Goal: Find specific page/section: Find specific page/section

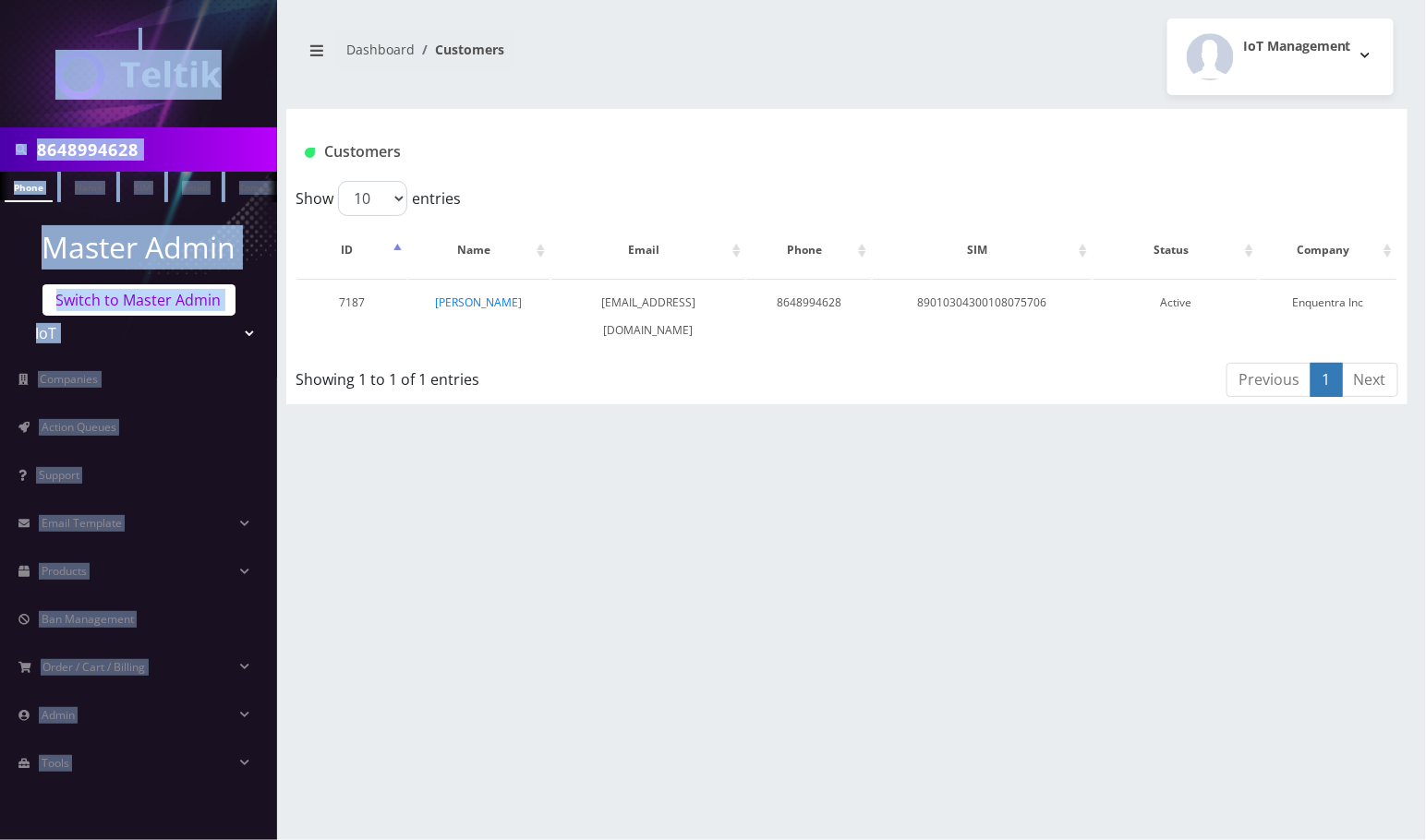
click at [123, 301] on link "Switch to Master Admin" at bounding box center [139, 300] width 193 height 32
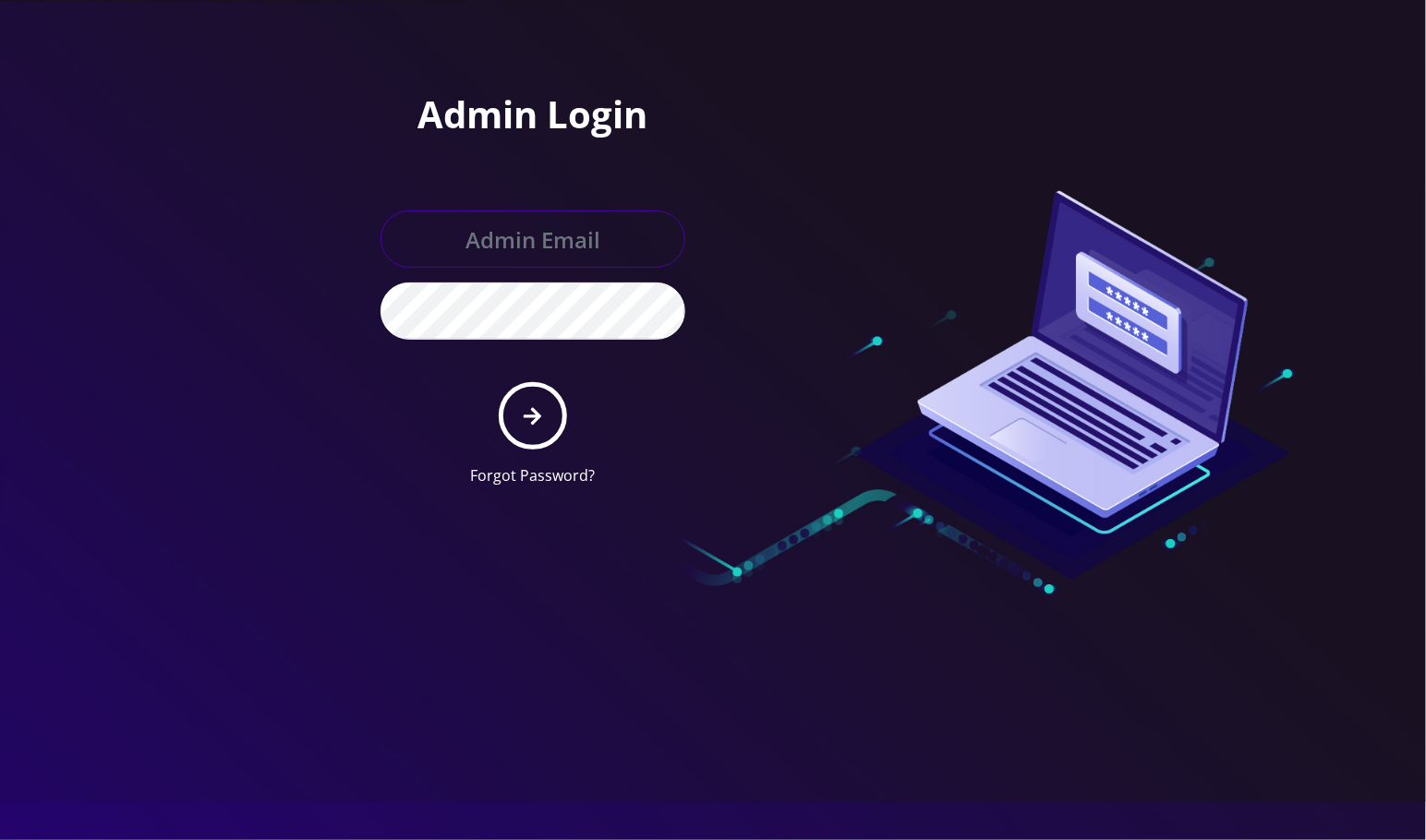
type input "[EMAIL_ADDRESS][DOMAIN_NAME]"
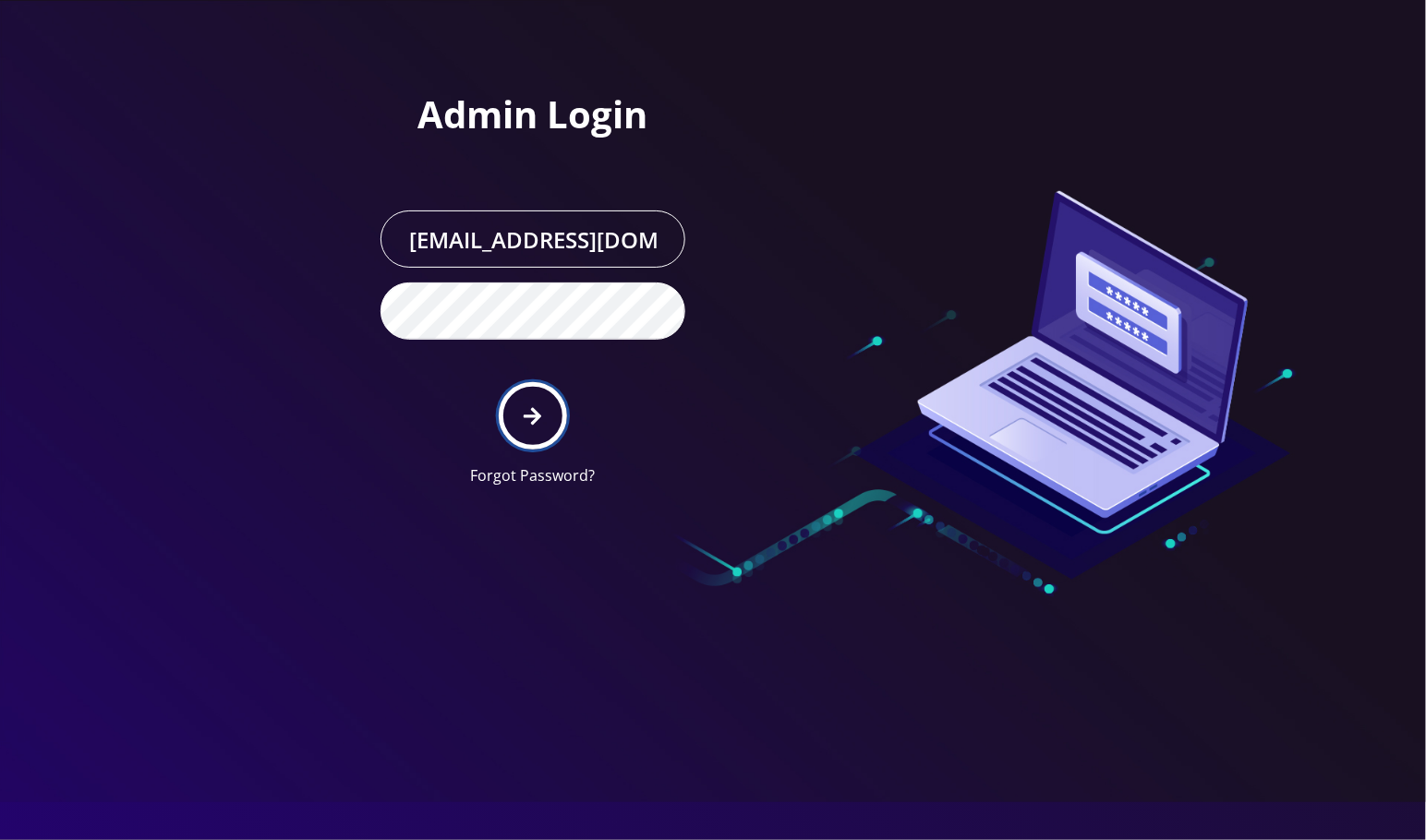
click at [553, 412] on button "submit" at bounding box center [533, 416] width 67 height 67
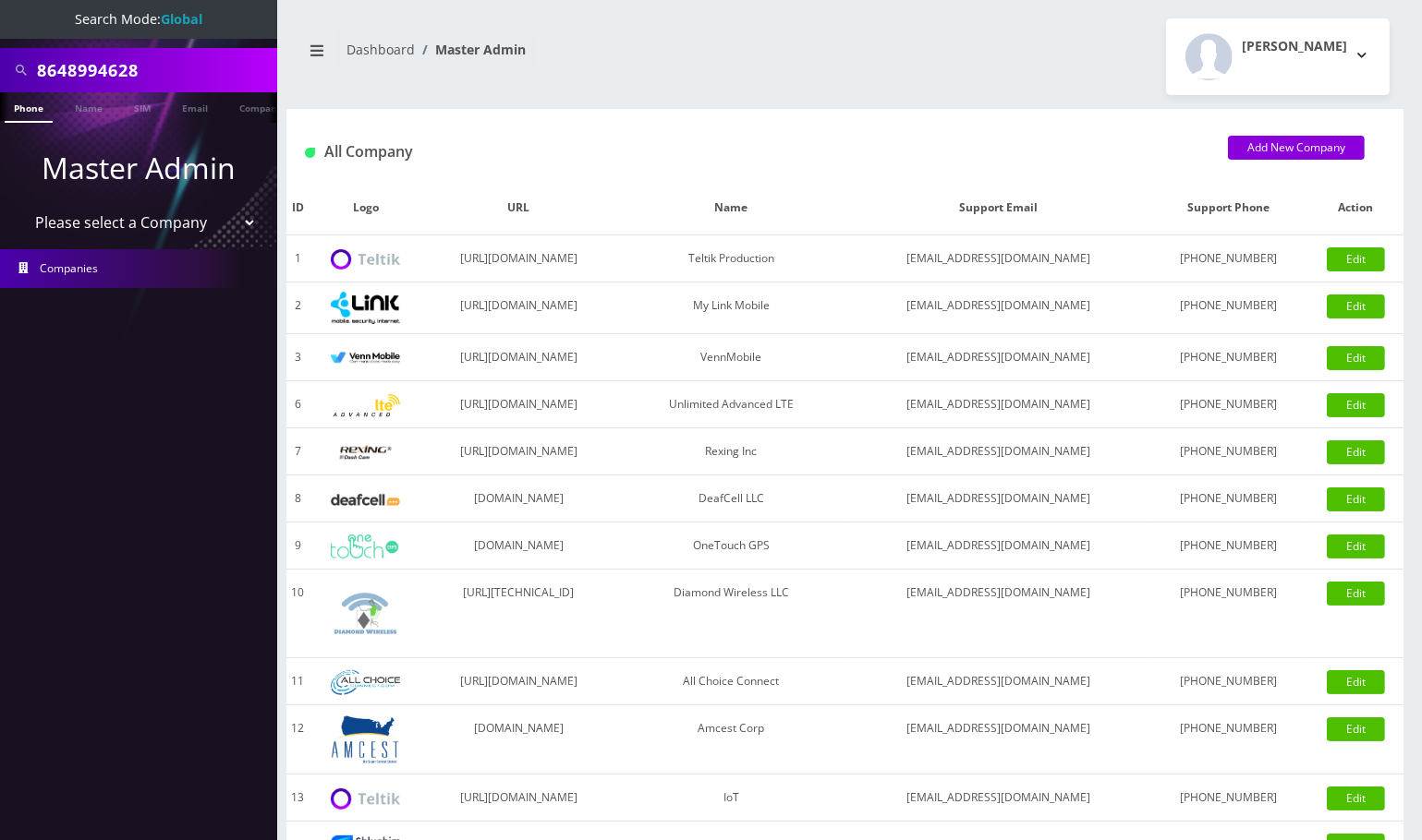
click at [106, 71] on input "8648994628" at bounding box center [154, 70] width 235 height 35
paste input "9148000011835964147"
type input "89148000011835964147"
click at [145, 108] on link "SIM" at bounding box center [142, 108] width 35 height 31
